Goal: Task Accomplishment & Management: Use online tool/utility

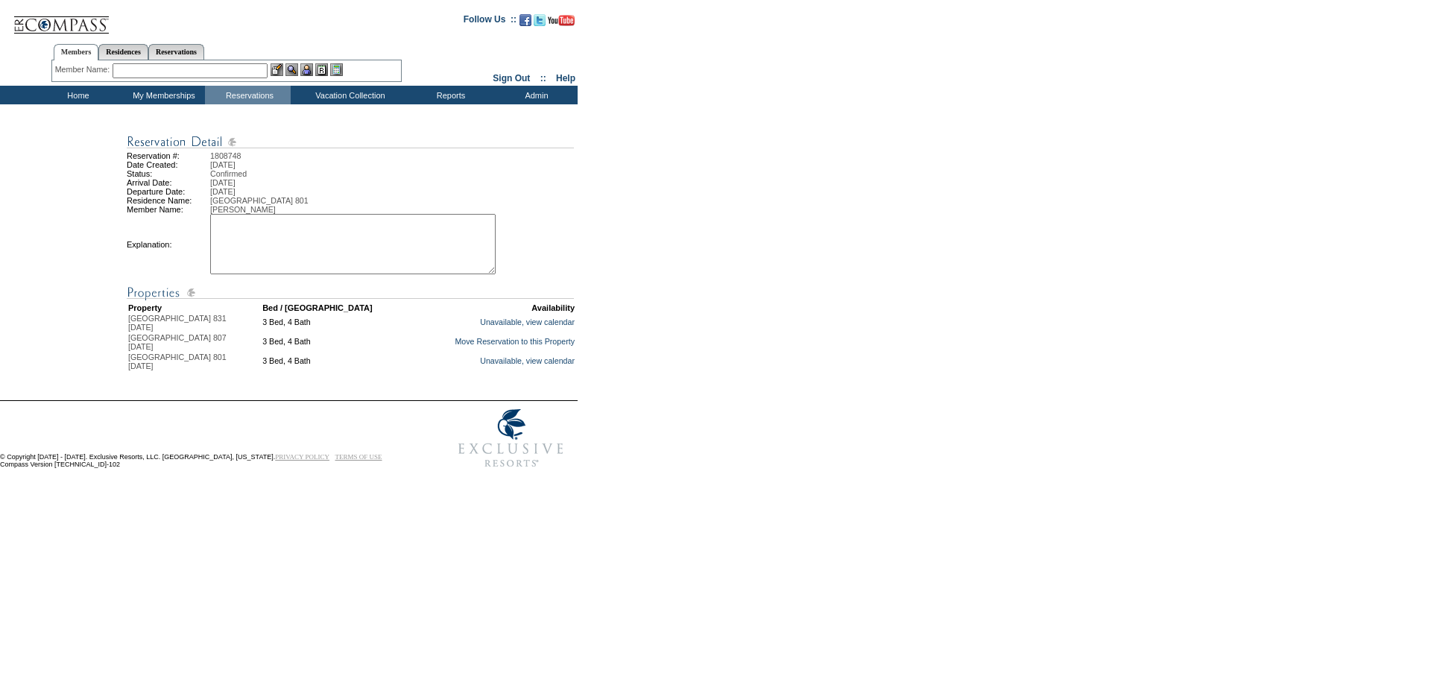
click at [243, 236] on textarea at bounding box center [353, 244] width 286 height 60
type textarea "Creating continuous stay for Giga. MB"
click at [504, 346] on link "Move Reservation to this Property" at bounding box center [515, 341] width 120 height 9
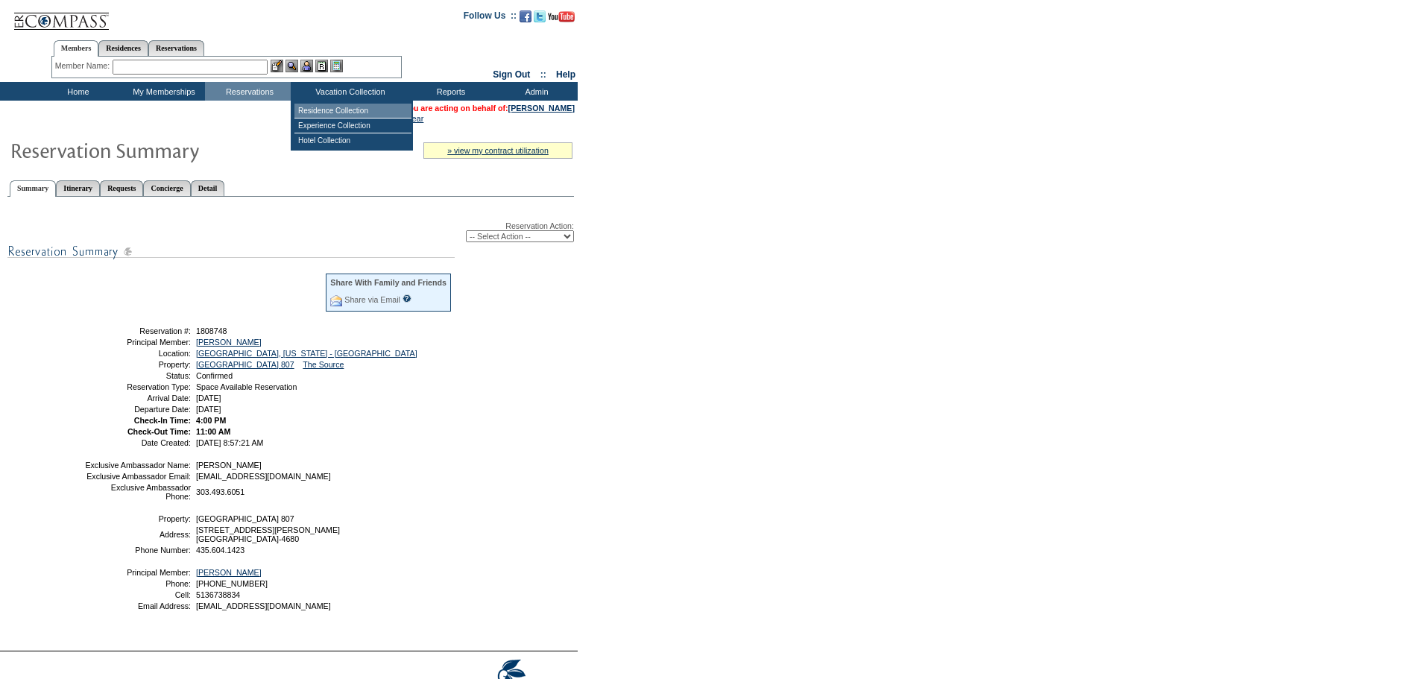
click at [353, 111] on td "Residence Collection" at bounding box center [352, 111] width 117 height 15
